Goal: Navigation & Orientation: Find specific page/section

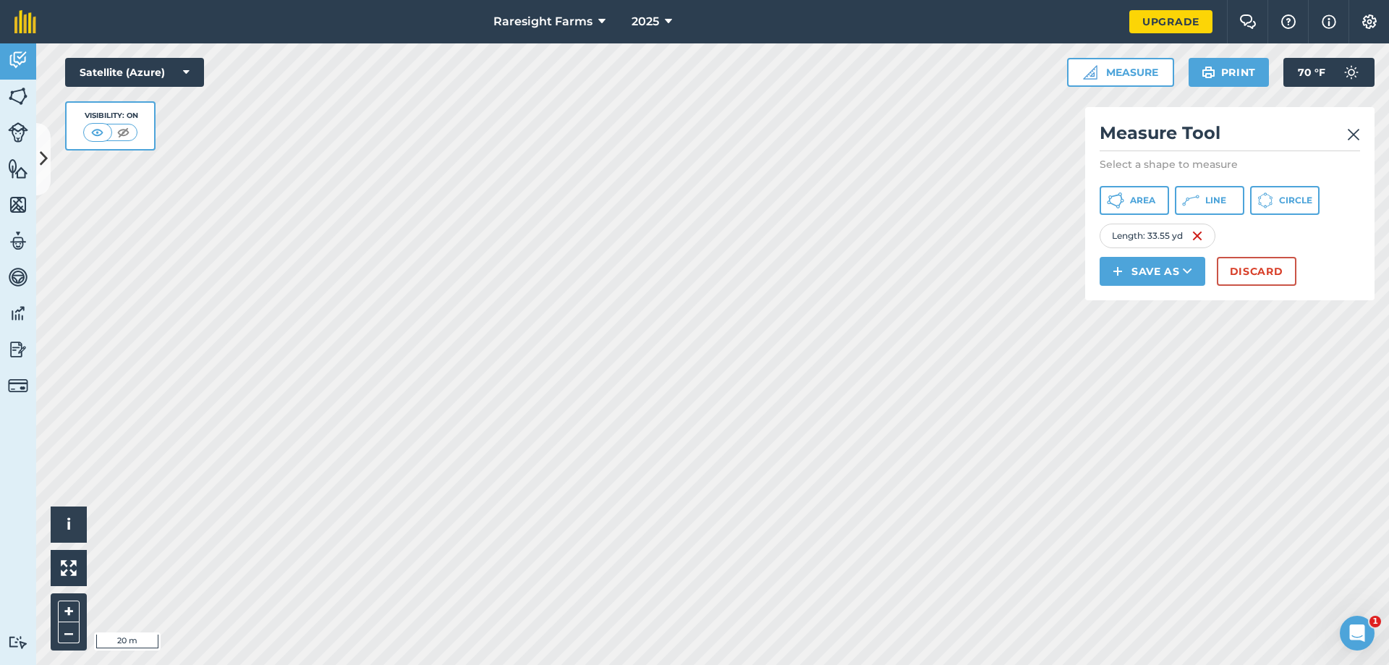
click at [1353, 137] on img at bounding box center [1353, 134] width 13 height 17
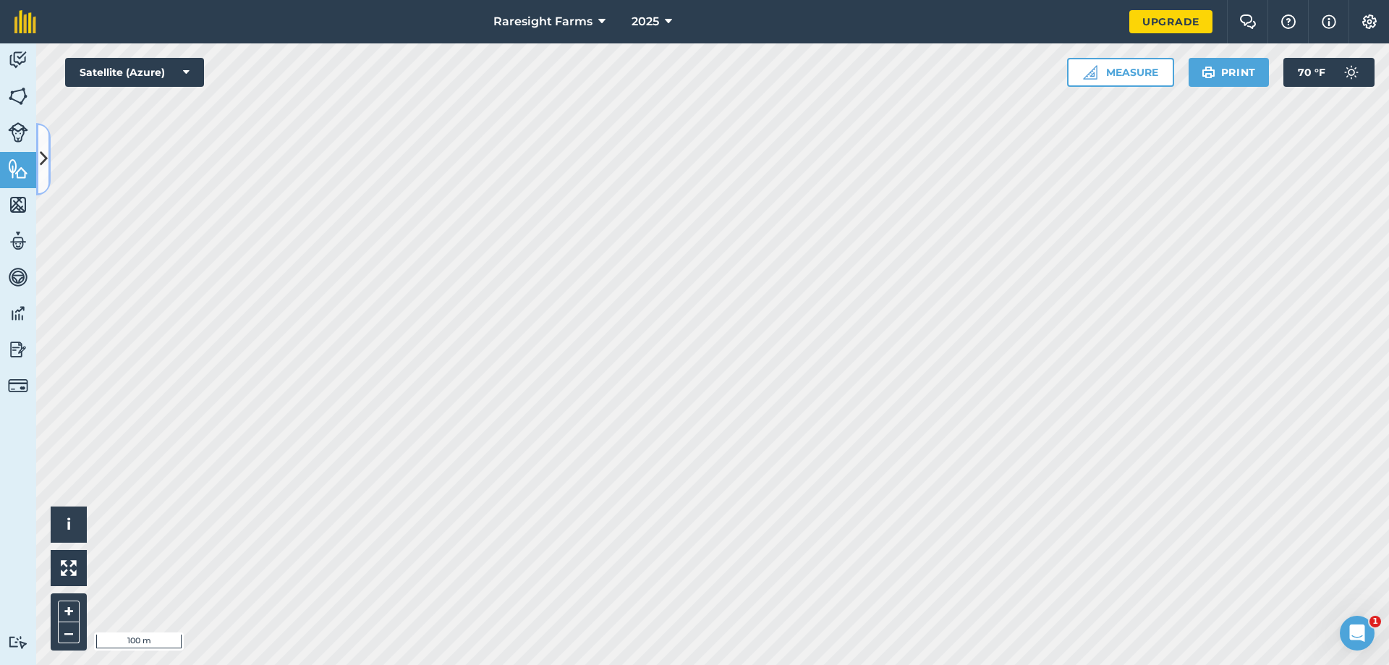
click at [40, 150] on icon at bounding box center [44, 158] width 8 height 25
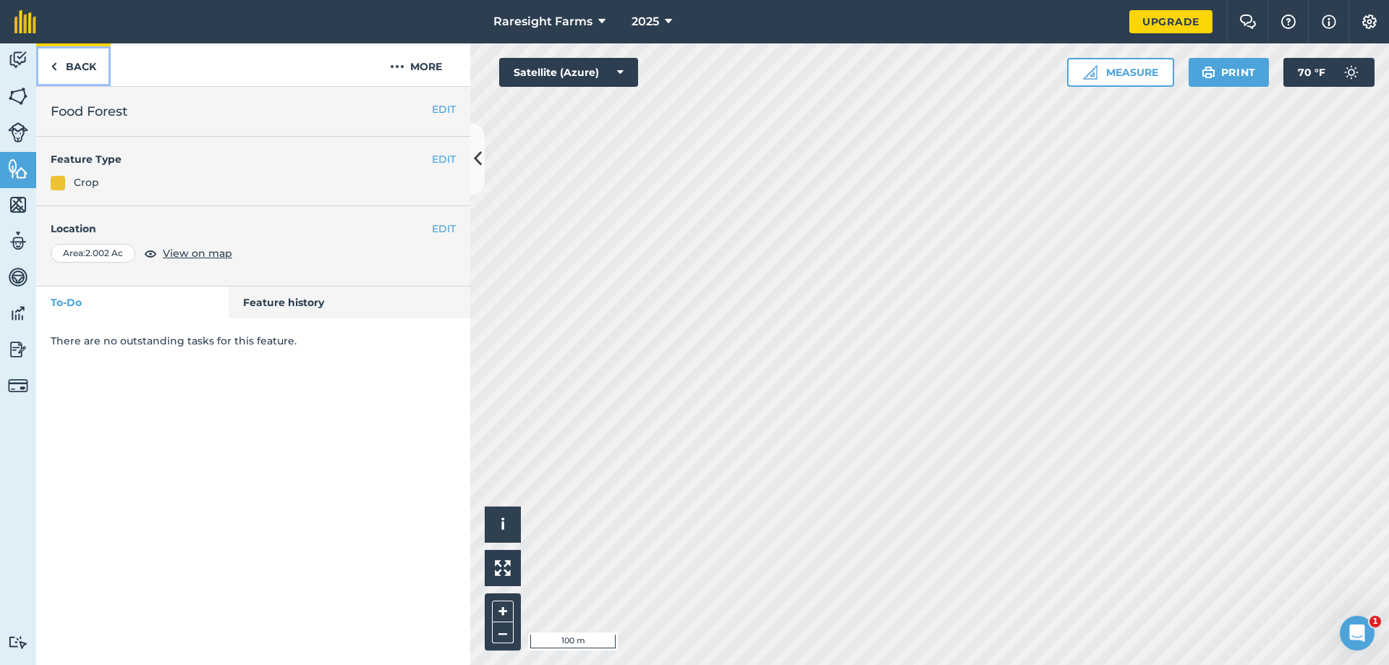
click at [95, 69] on link "Back" at bounding box center [73, 64] width 74 height 43
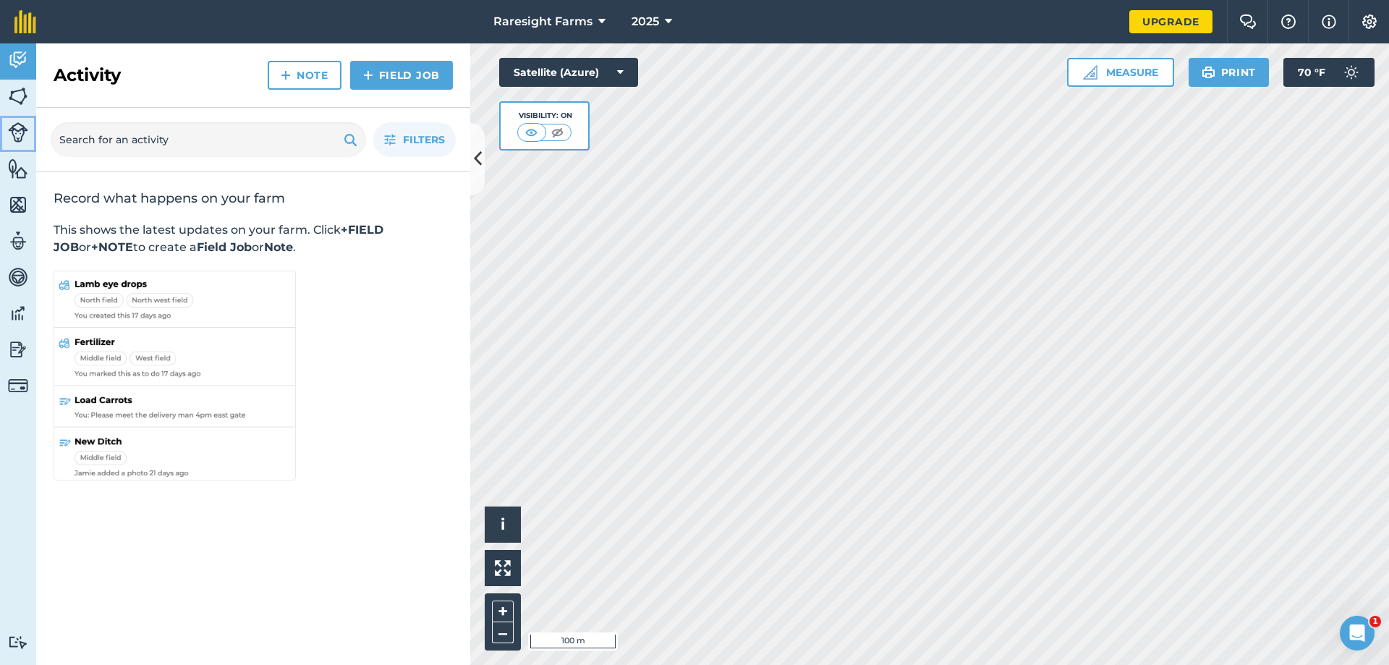
click at [25, 146] on link "Livestock" at bounding box center [18, 134] width 36 height 36
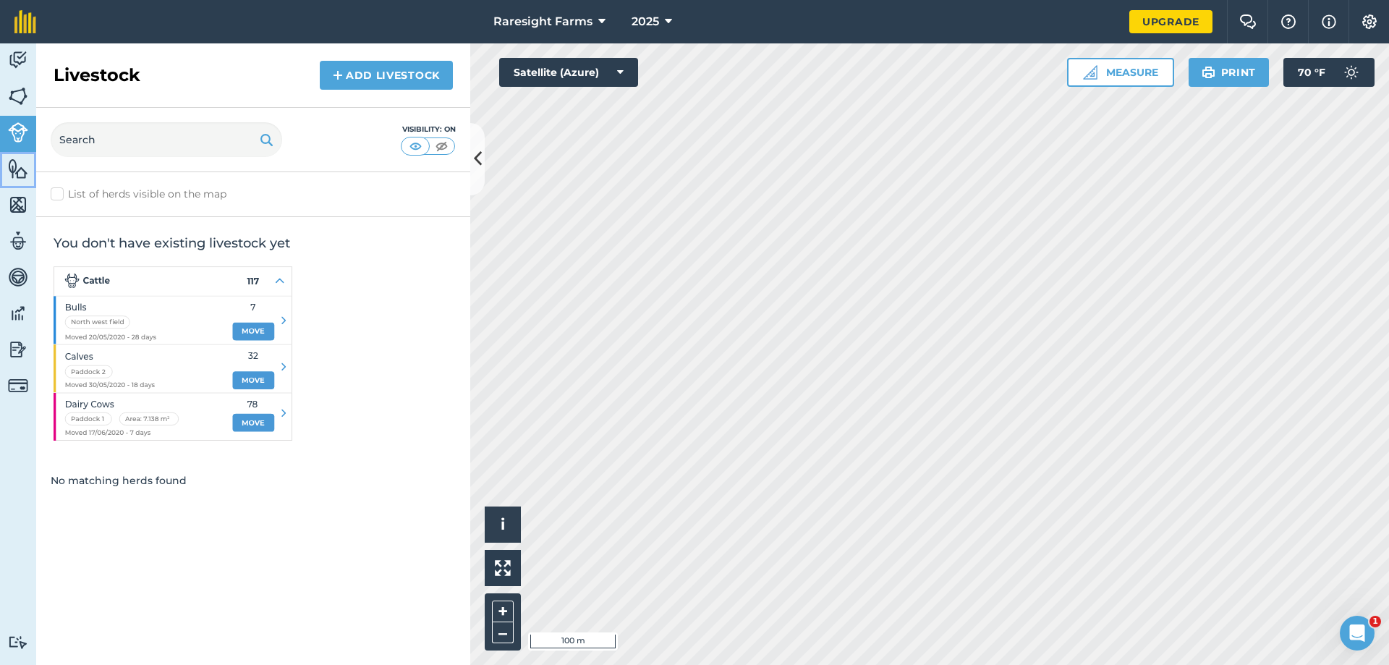
click at [17, 176] on img at bounding box center [18, 169] width 20 height 22
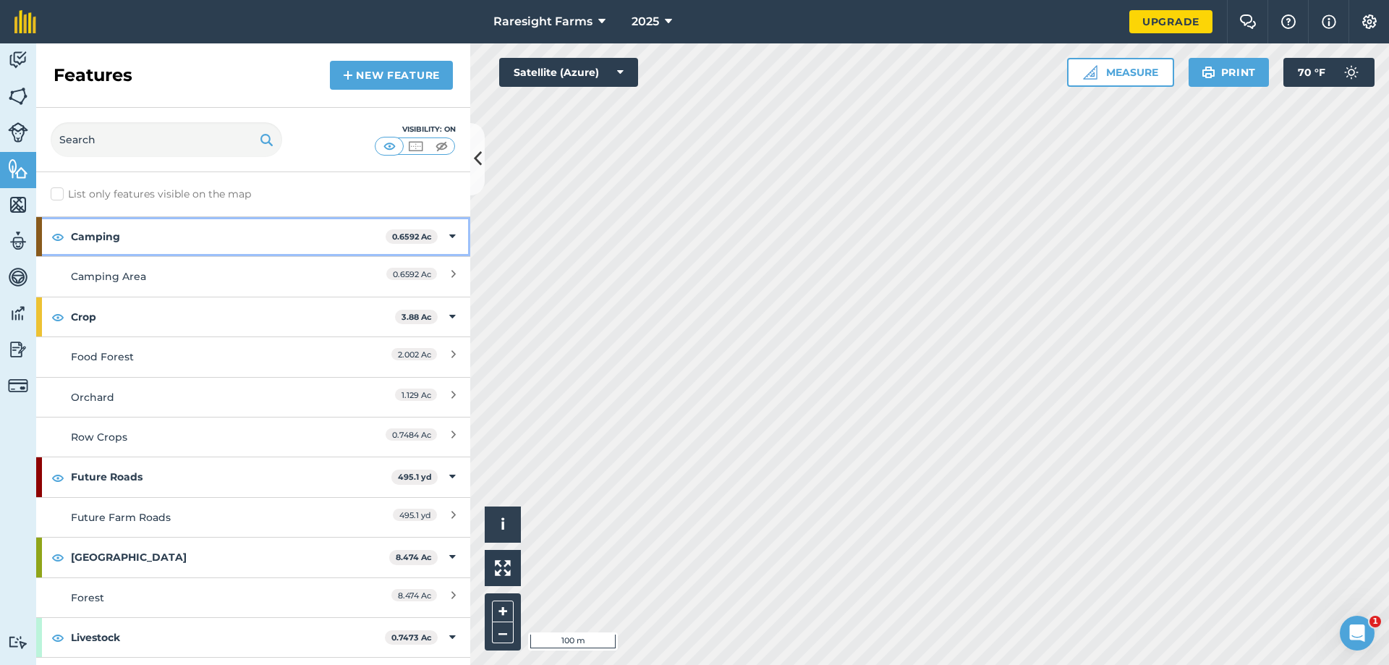
click at [48, 238] on div "Camping 0.6592 Ac" at bounding box center [253, 236] width 434 height 39
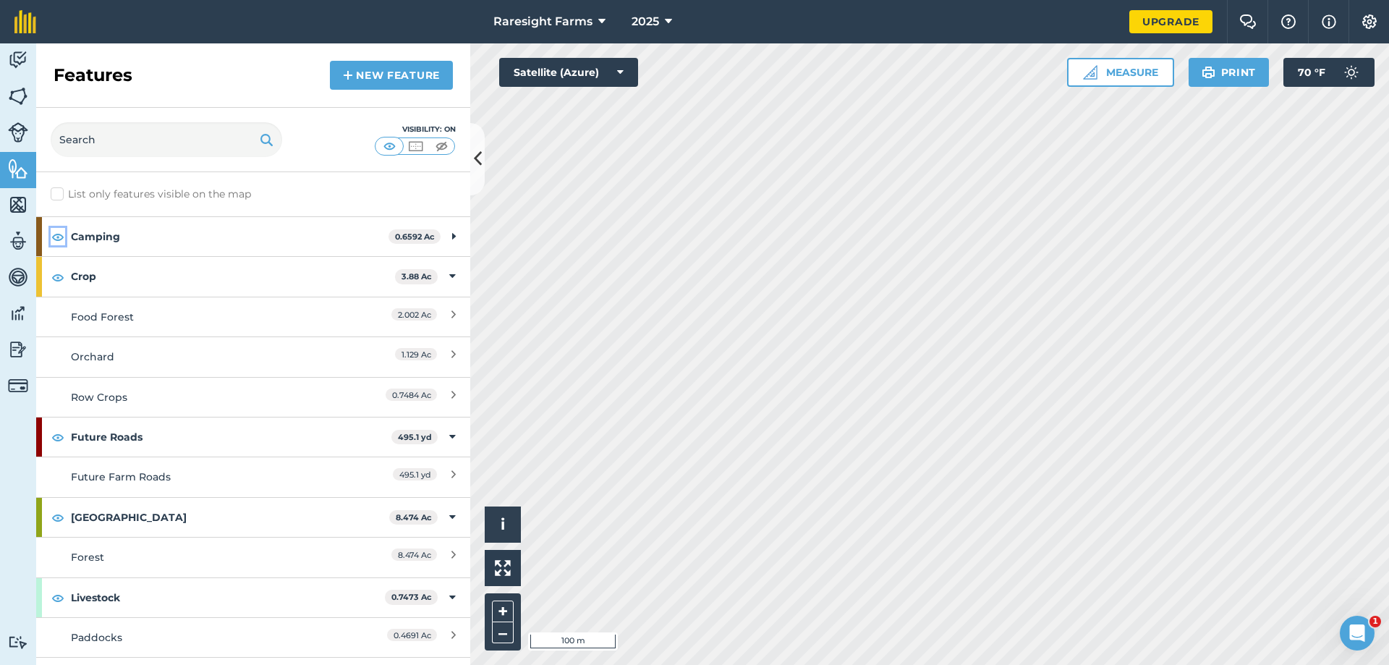
click at [55, 238] on img at bounding box center [57, 236] width 13 height 17
click at [58, 277] on img at bounding box center [57, 276] width 13 height 17
click at [56, 440] on img at bounding box center [57, 436] width 13 height 17
click at [62, 520] on img at bounding box center [57, 516] width 13 height 17
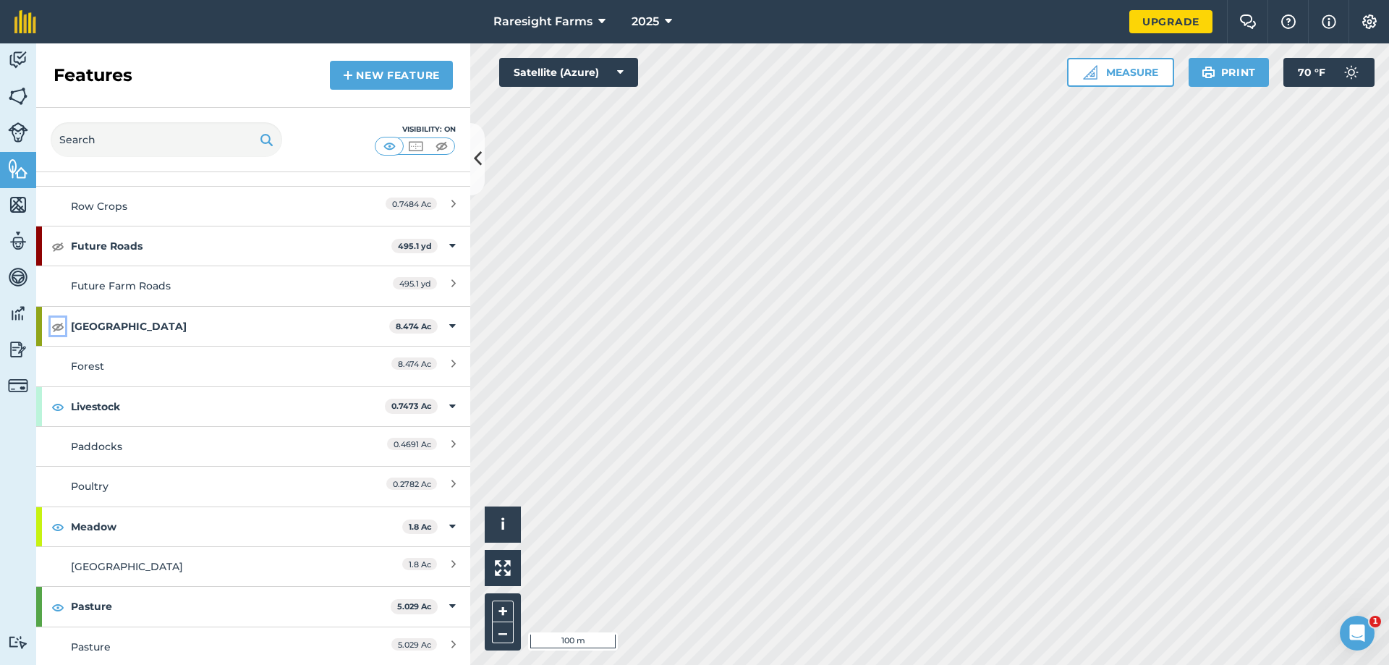
scroll to position [217, 0]
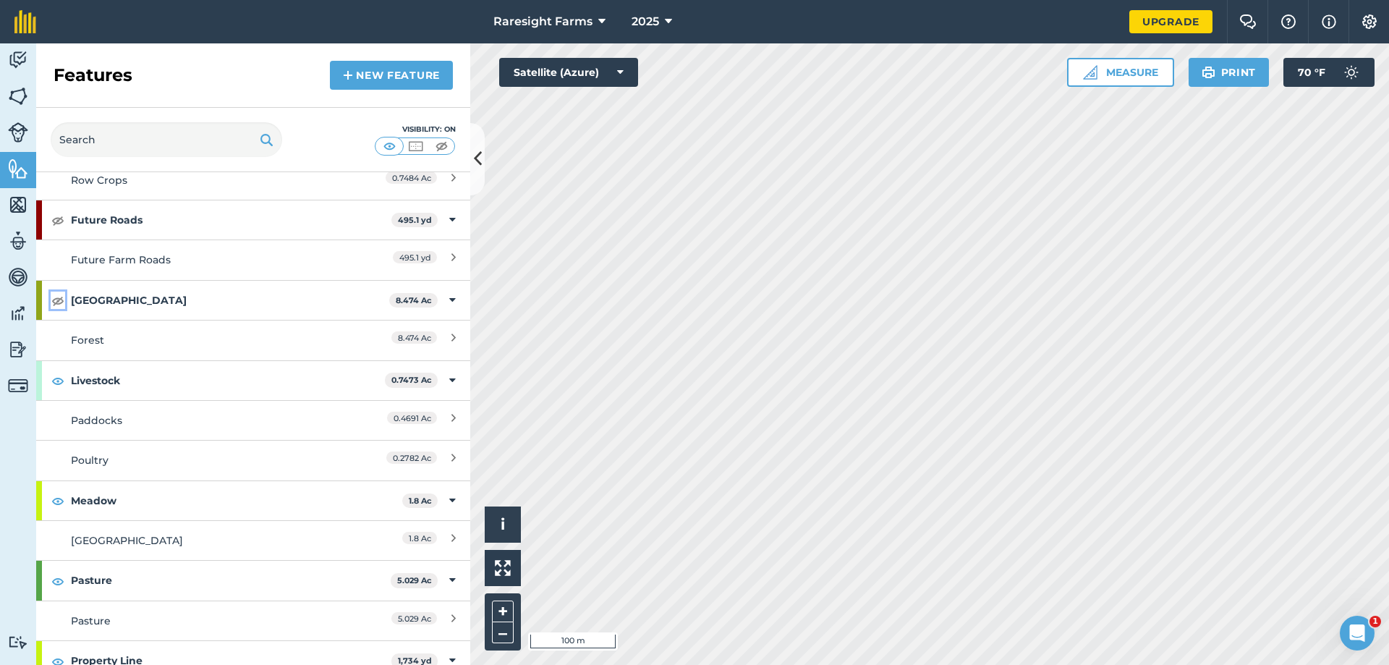
click at [55, 297] on img at bounding box center [57, 299] width 13 height 17
click at [57, 383] on img at bounding box center [57, 380] width 13 height 17
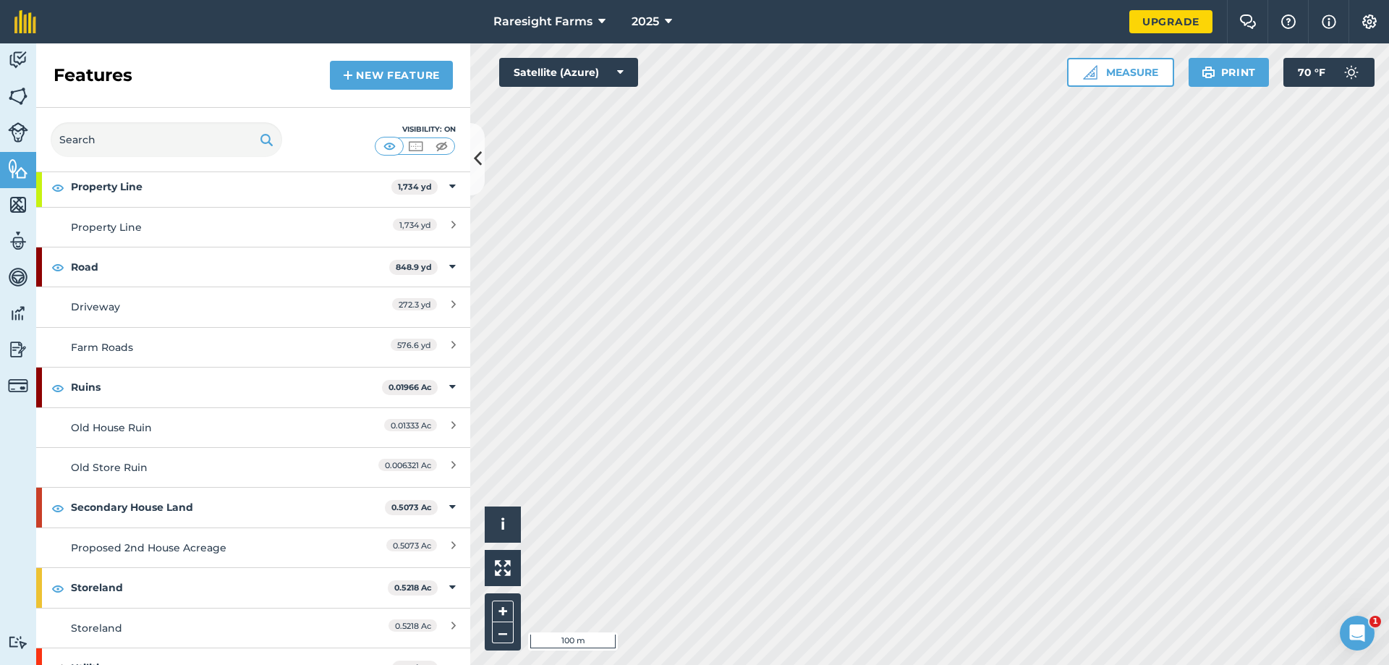
scroll to position [723, 0]
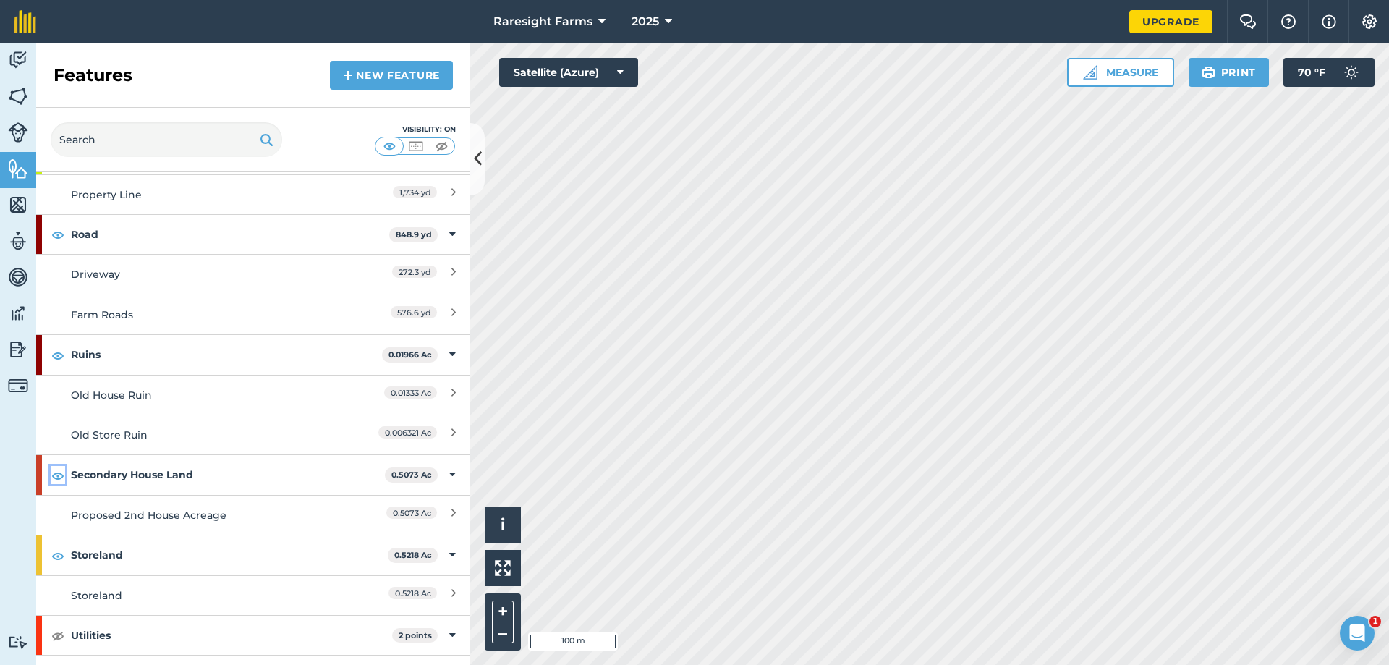
click at [59, 472] on img at bounding box center [57, 475] width 13 height 17
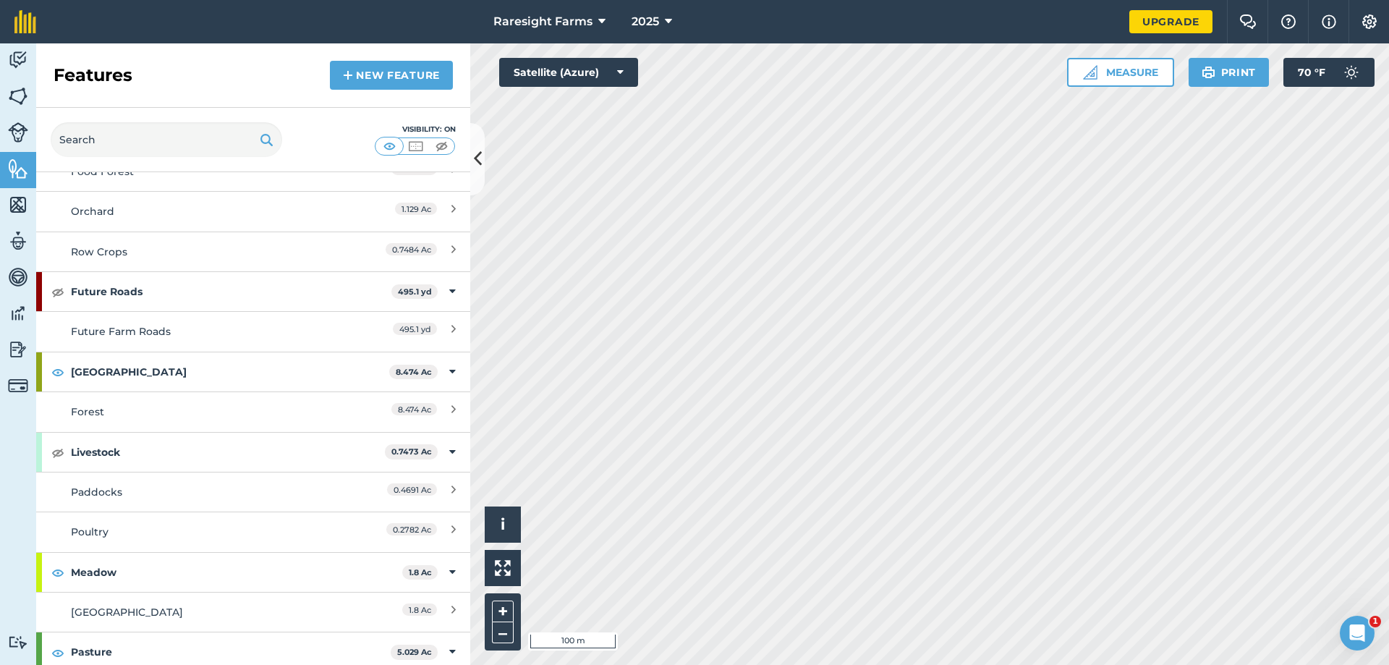
scroll to position [145, 0]
click at [60, 380] on img at bounding box center [57, 372] width 13 height 17
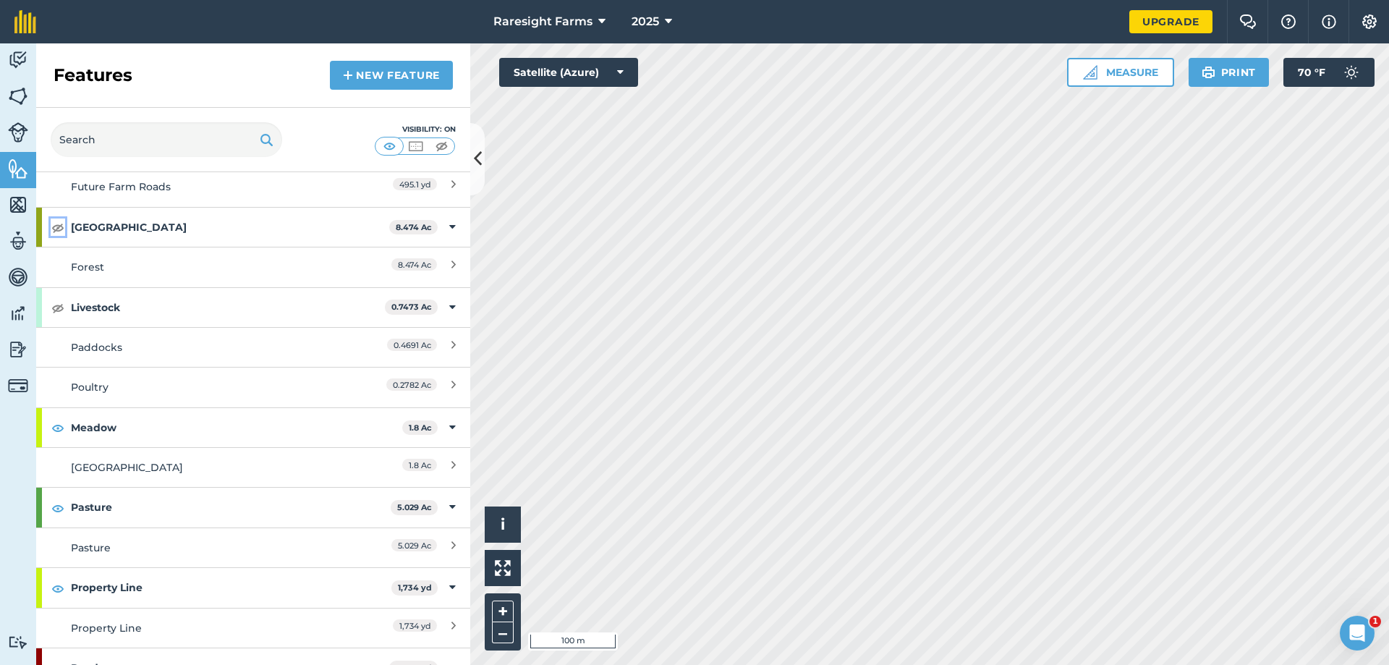
scroll to position [362, 0]
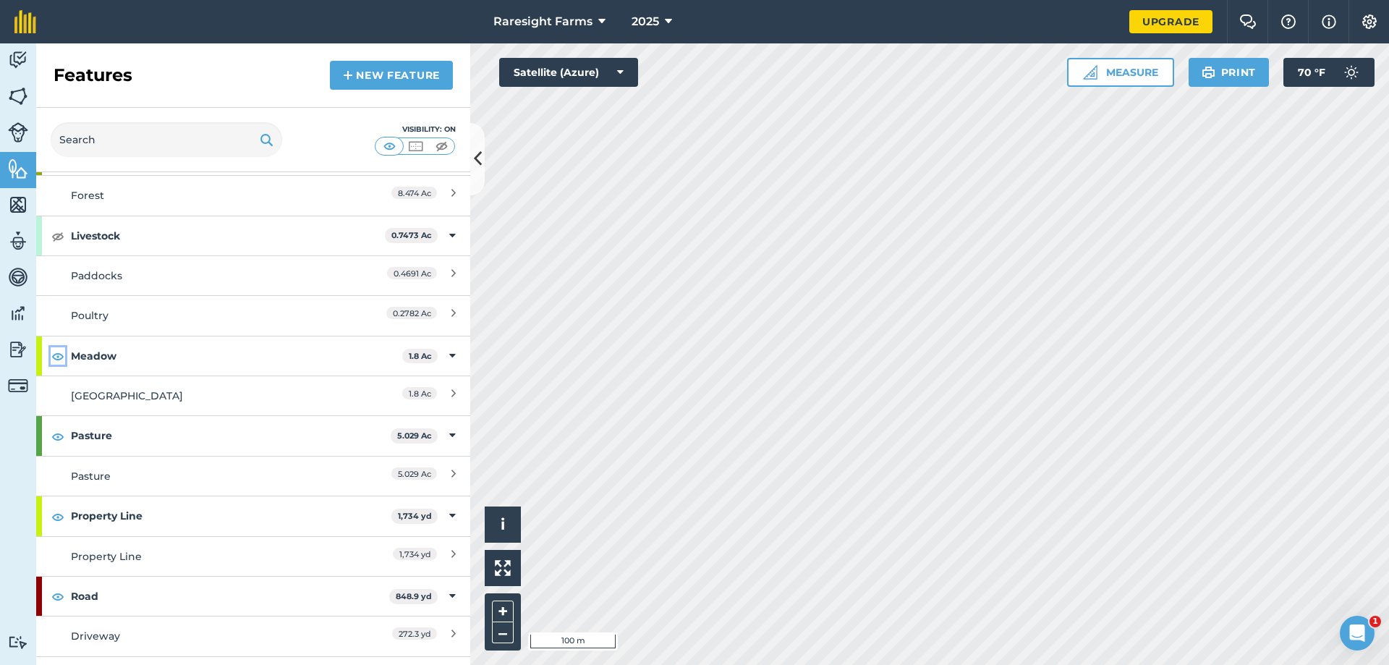
click at [60, 359] on img at bounding box center [57, 355] width 13 height 17
click at [54, 438] on img at bounding box center [57, 435] width 13 height 17
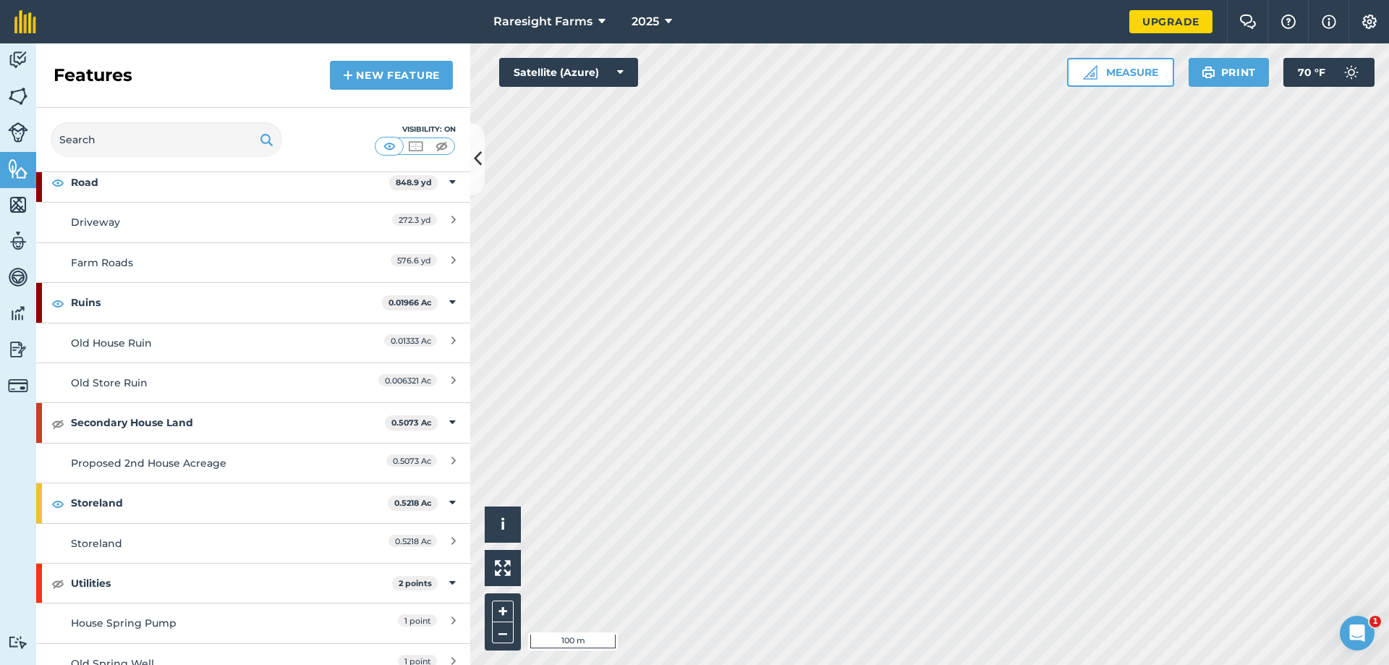
scroll to position [868, 0]
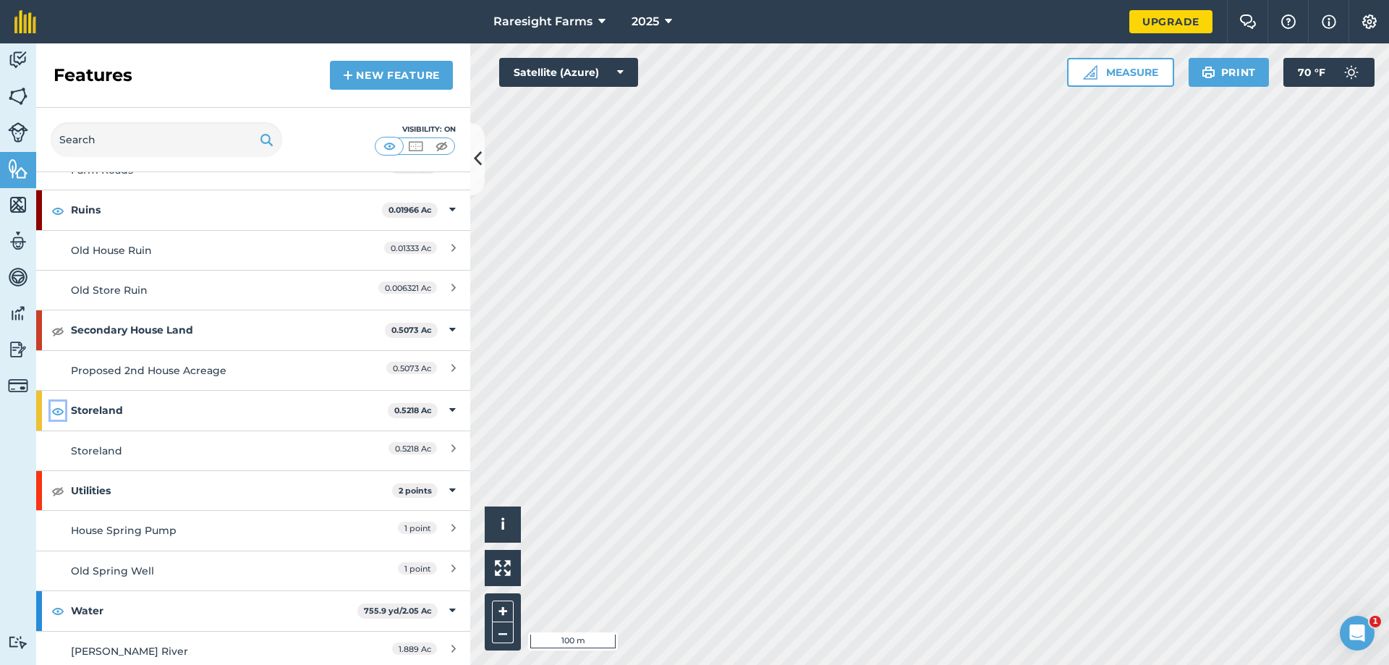
click at [51, 414] on button at bounding box center [58, 409] width 14 height 17
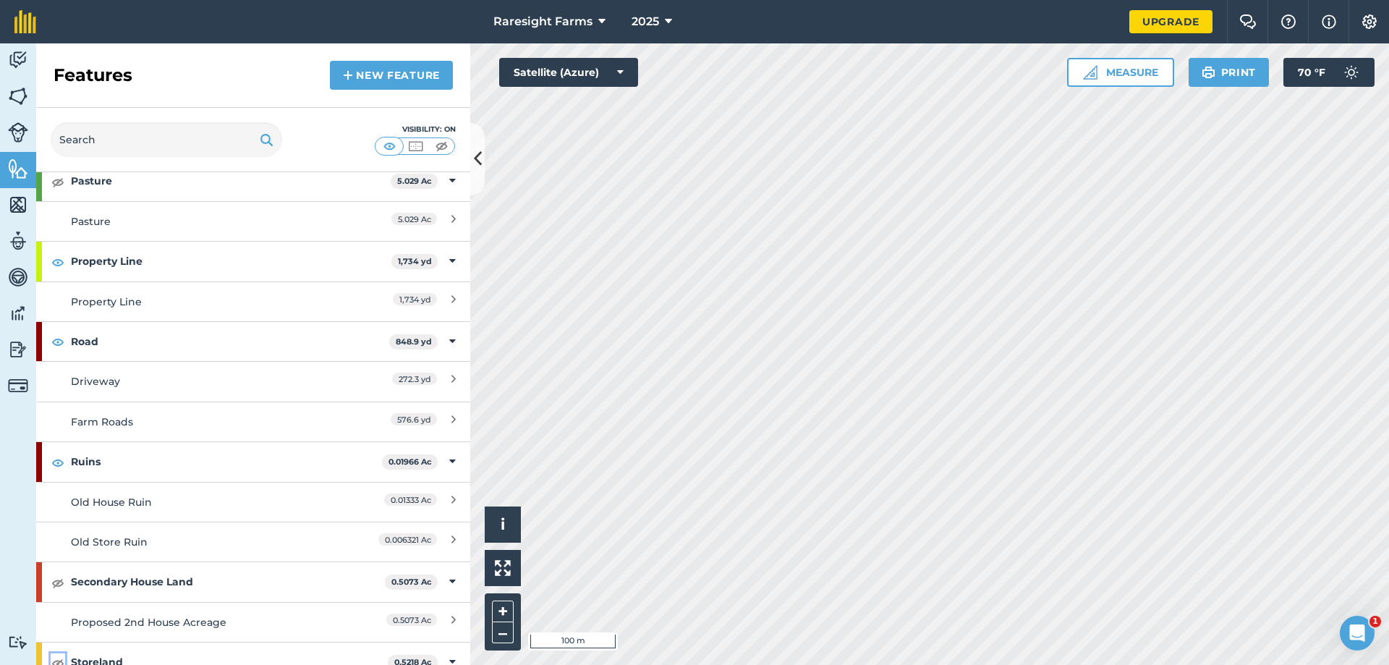
scroll to position [651, 0]
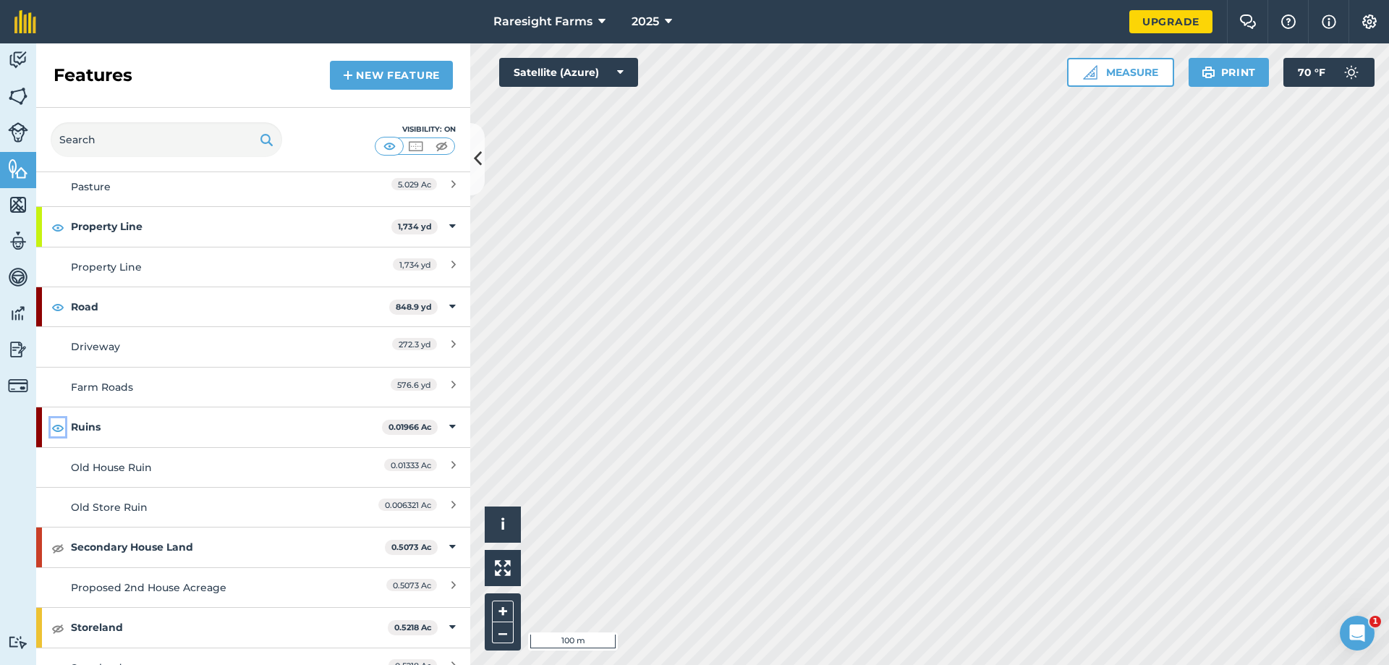
click at [52, 430] on img at bounding box center [57, 427] width 13 height 17
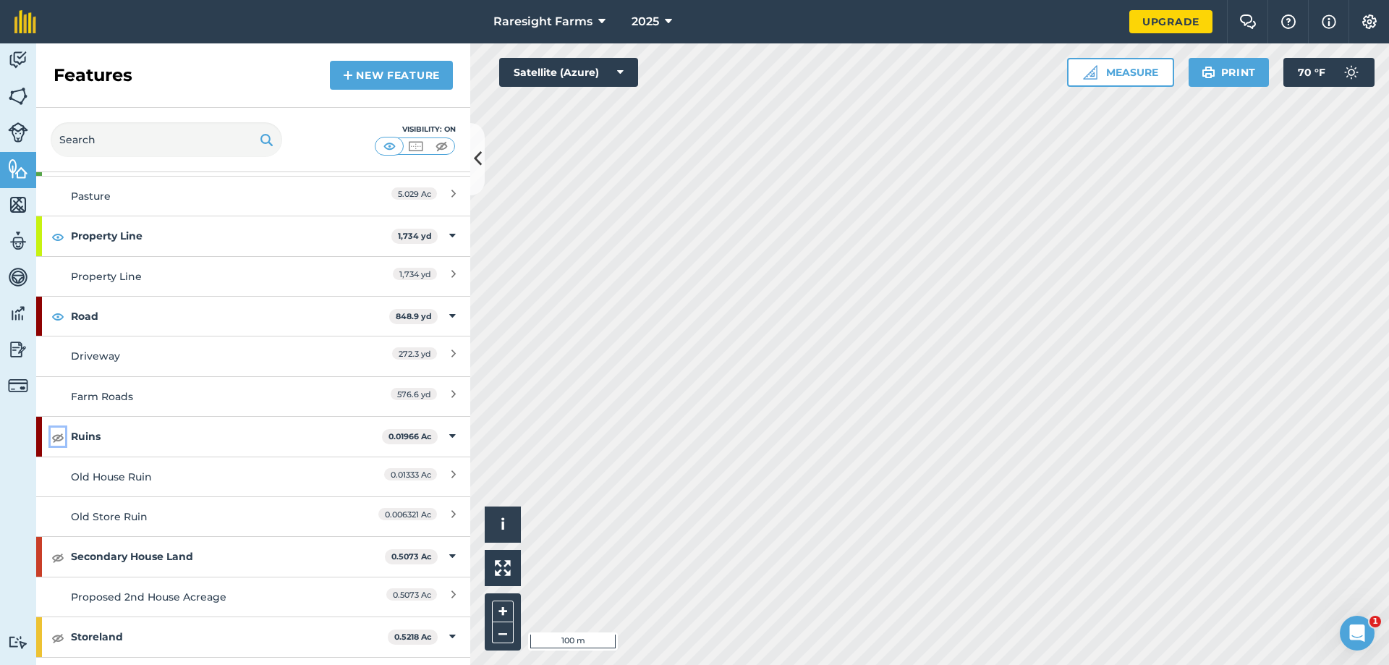
scroll to position [632, 0]
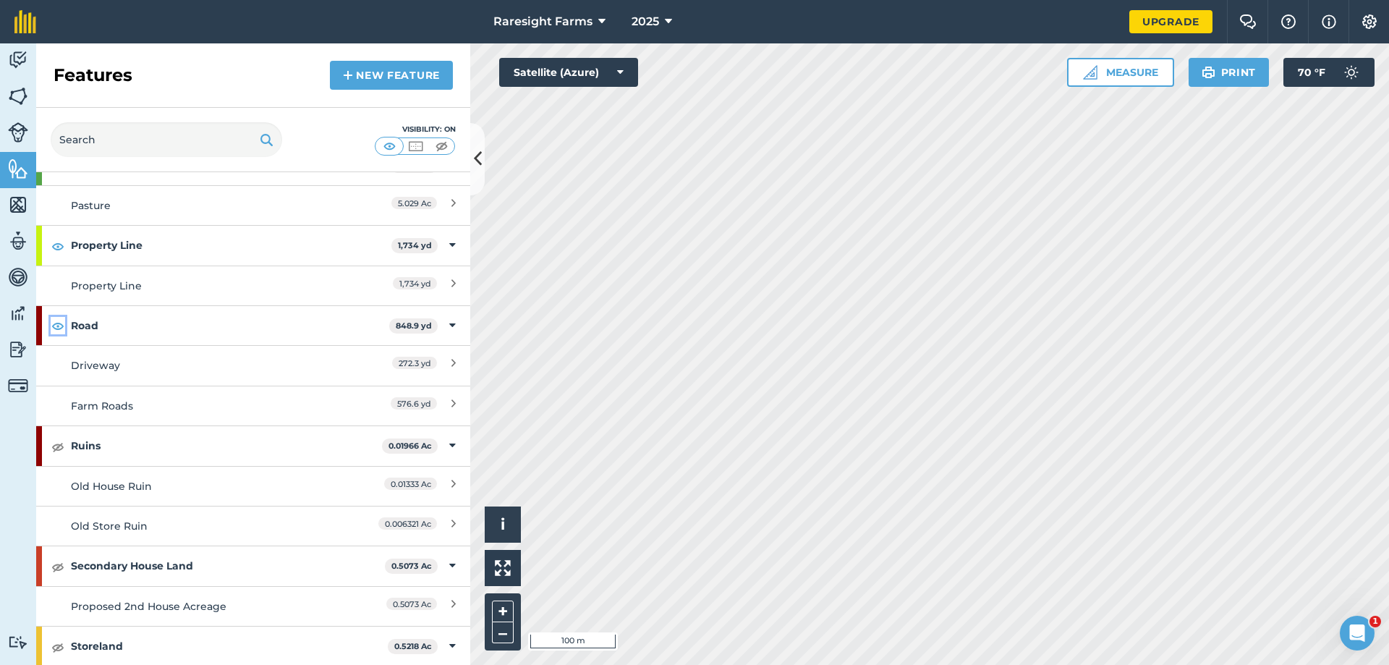
click at [53, 328] on img at bounding box center [57, 325] width 13 height 17
click at [474, 162] on icon at bounding box center [478, 158] width 8 height 25
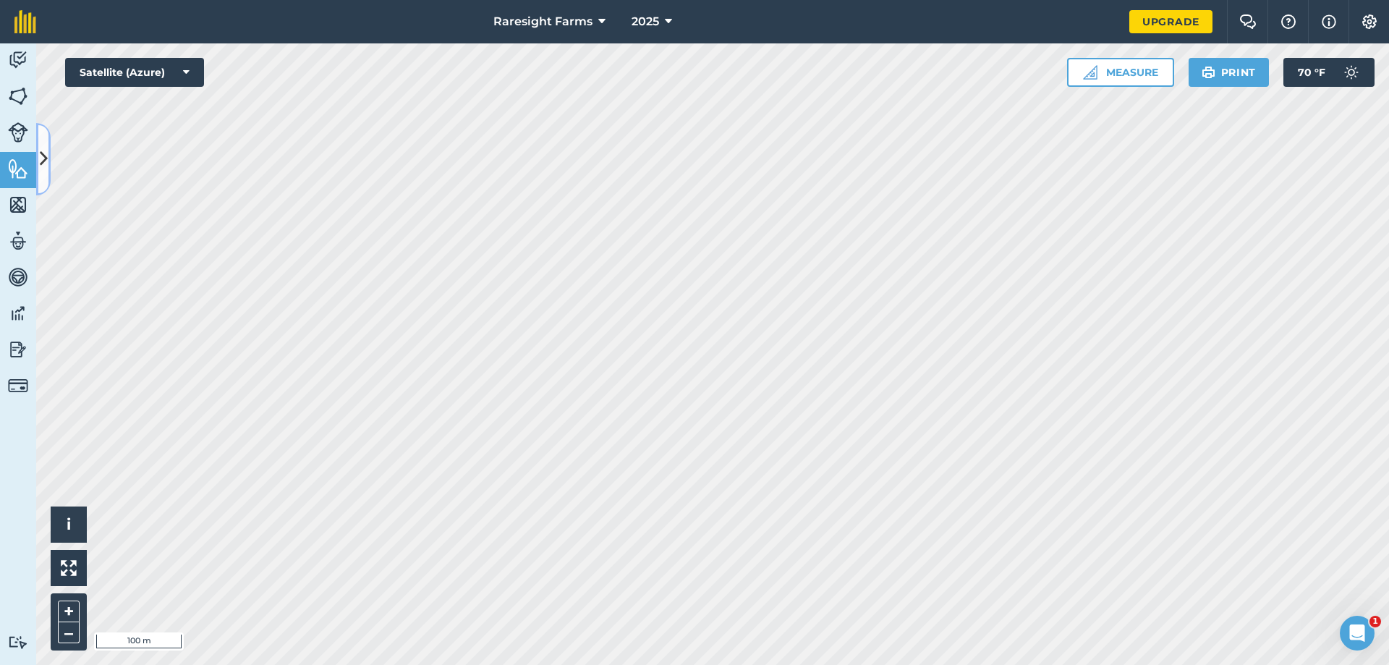
click at [40, 161] on icon at bounding box center [44, 158] width 8 height 25
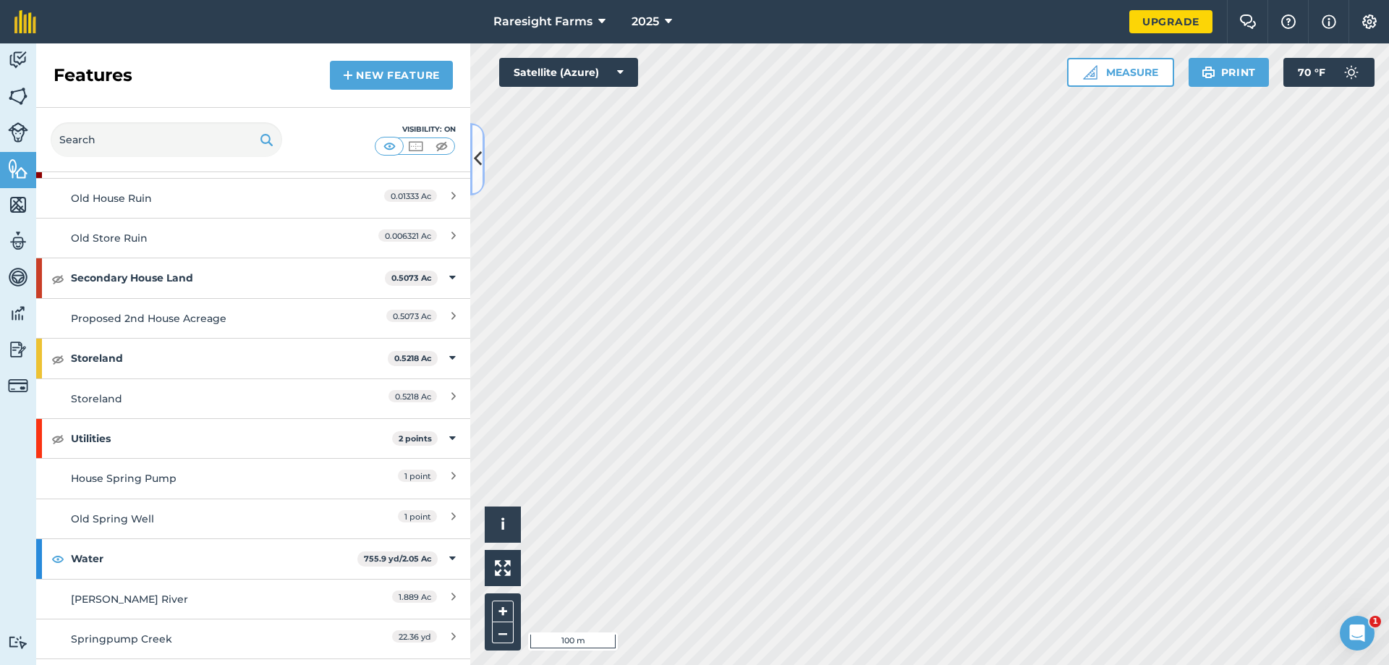
scroll to position [994, 0]
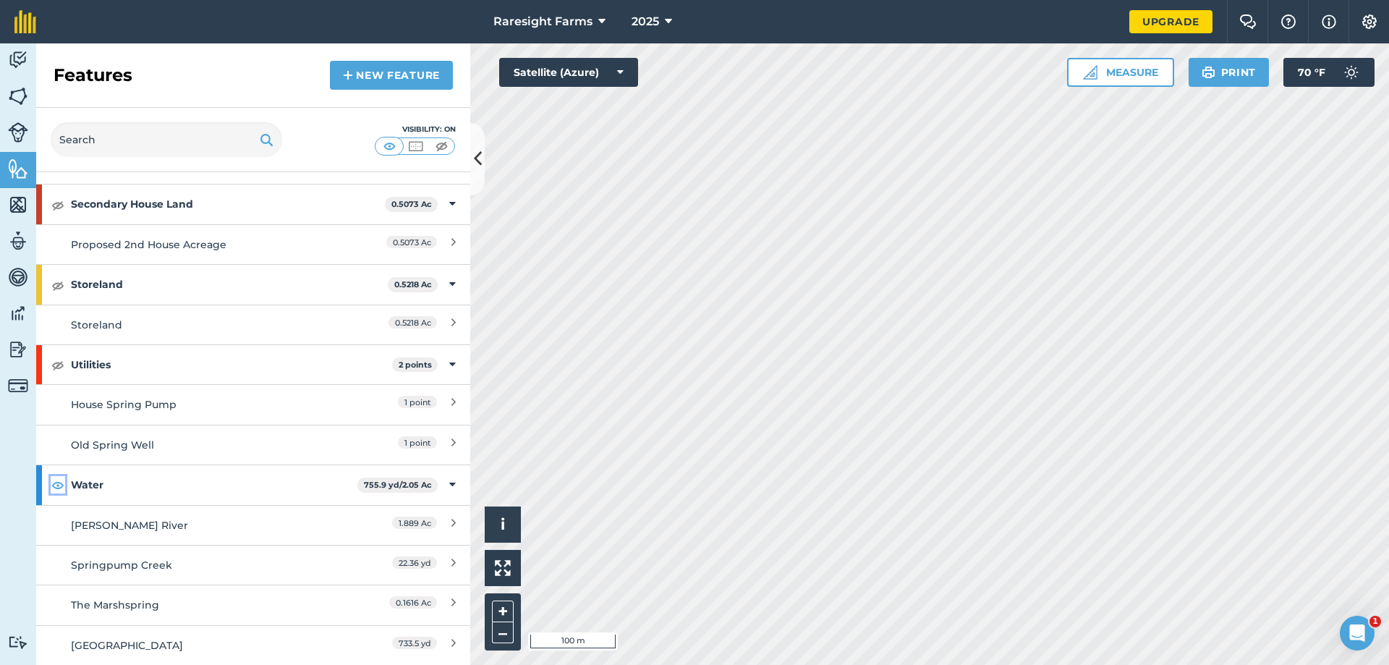
click at [56, 486] on img at bounding box center [57, 484] width 13 height 17
click at [474, 158] on icon at bounding box center [478, 158] width 8 height 25
